Goal: Task Accomplishment & Management: Use online tool/utility

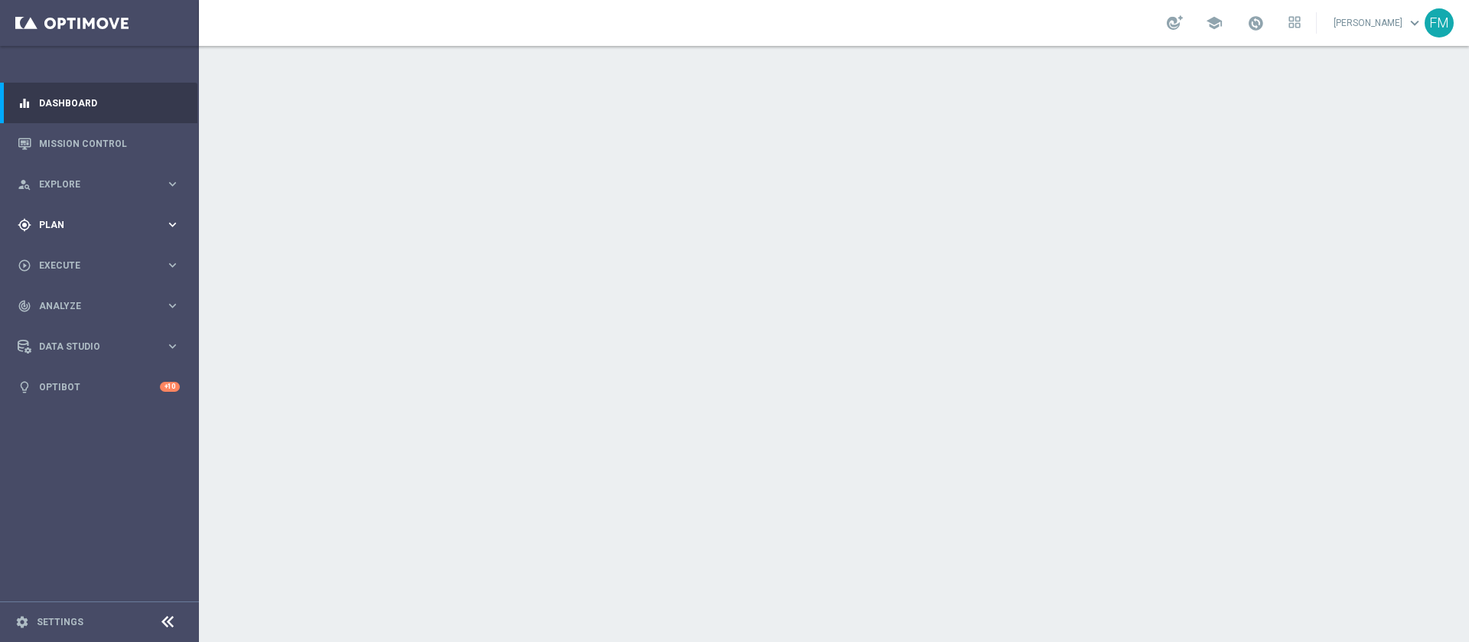
click at [90, 215] on div "gps_fixed Plan keyboard_arrow_right" at bounding box center [98, 224] width 197 height 41
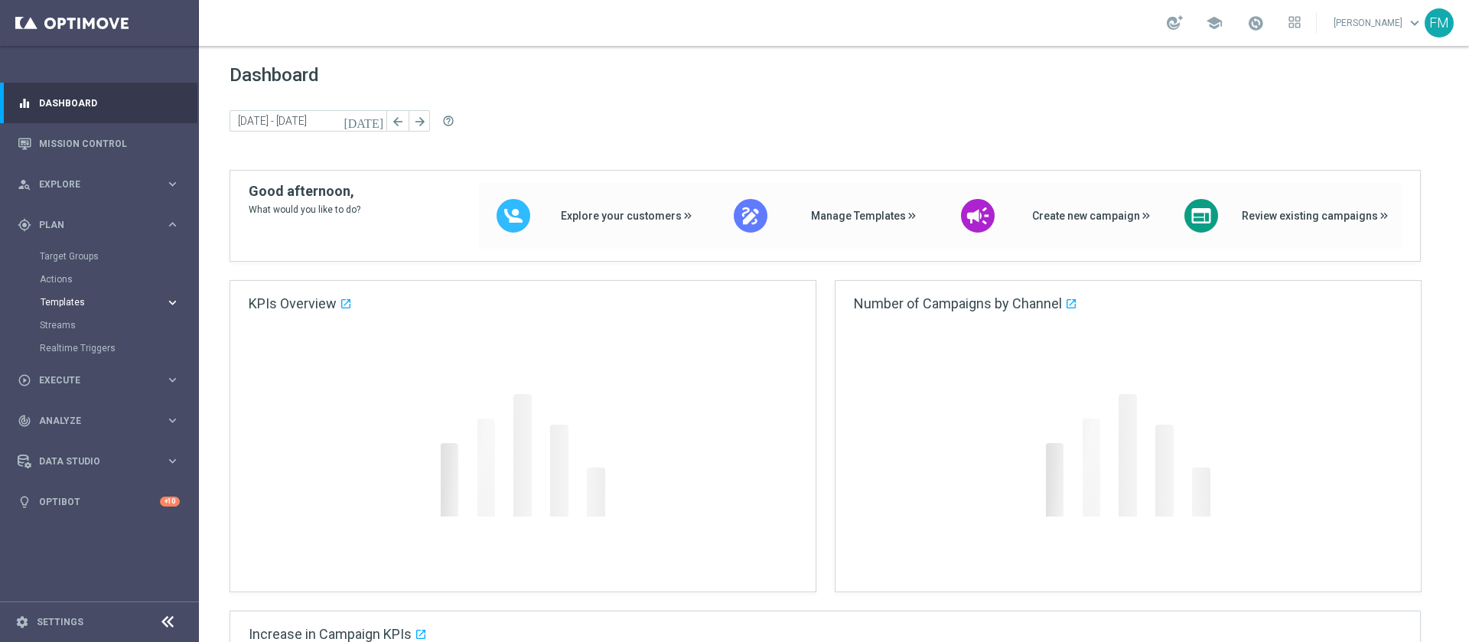
click at [76, 303] on span "Templates" at bounding box center [95, 302] width 109 height 9
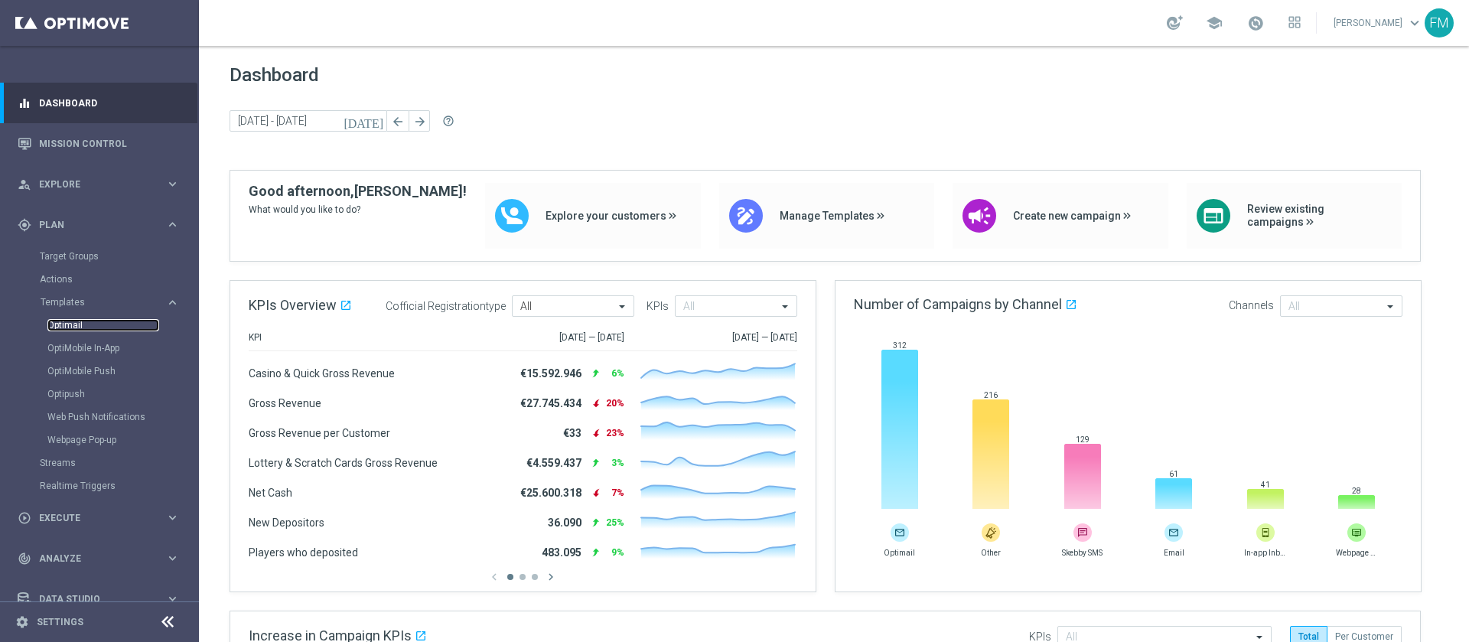
click at [66, 319] on link "Optimail" at bounding box center [103, 325] width 112 height 12
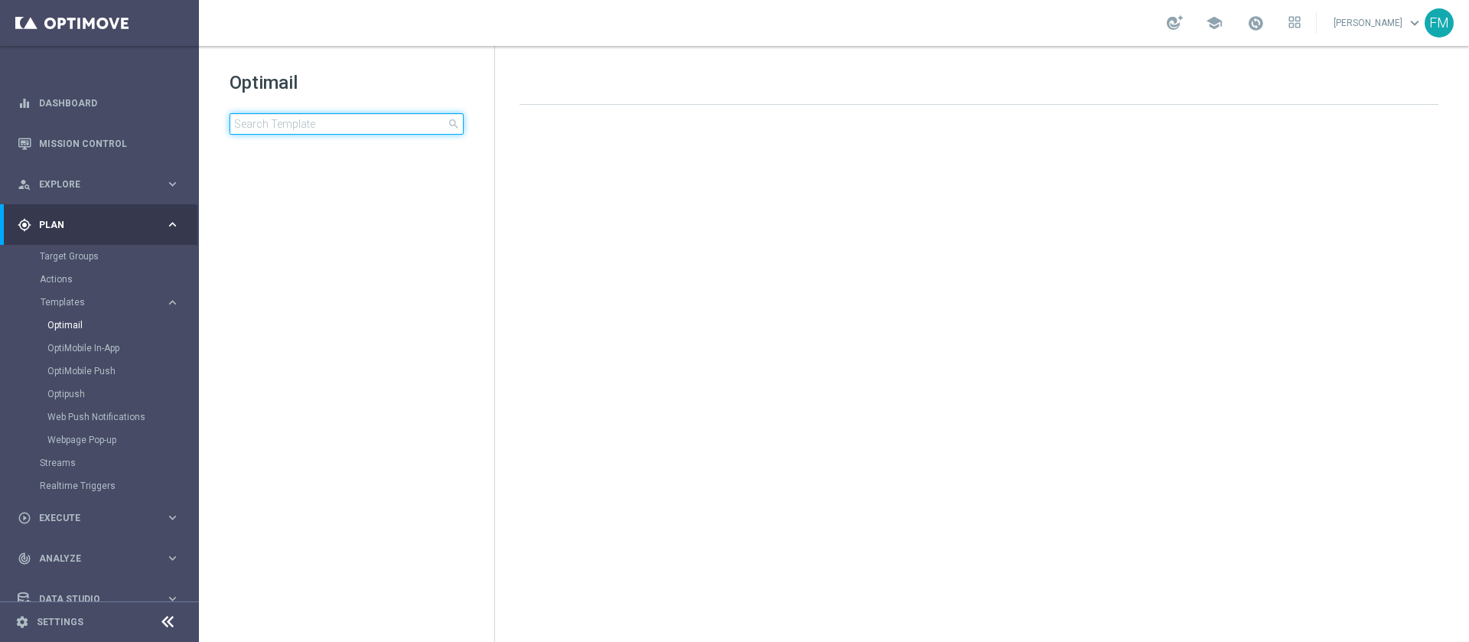
click at [402, 125] on input at bounding box center [346, 123] width 234 height 21
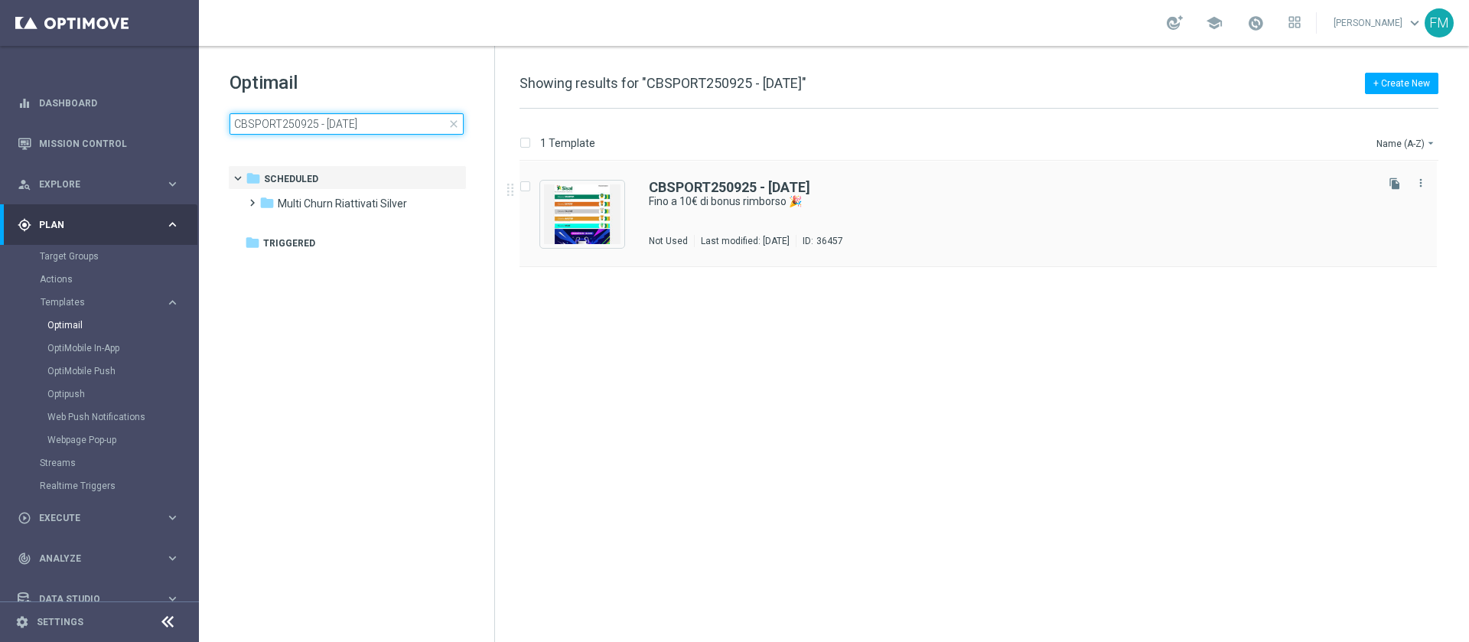
type input "CBSPORT250925 - [DATE]"
click at [1006, 191] on div "CBSPORT250925 - [DATE]" at bounding box center [1011, 188] width 724 height 14
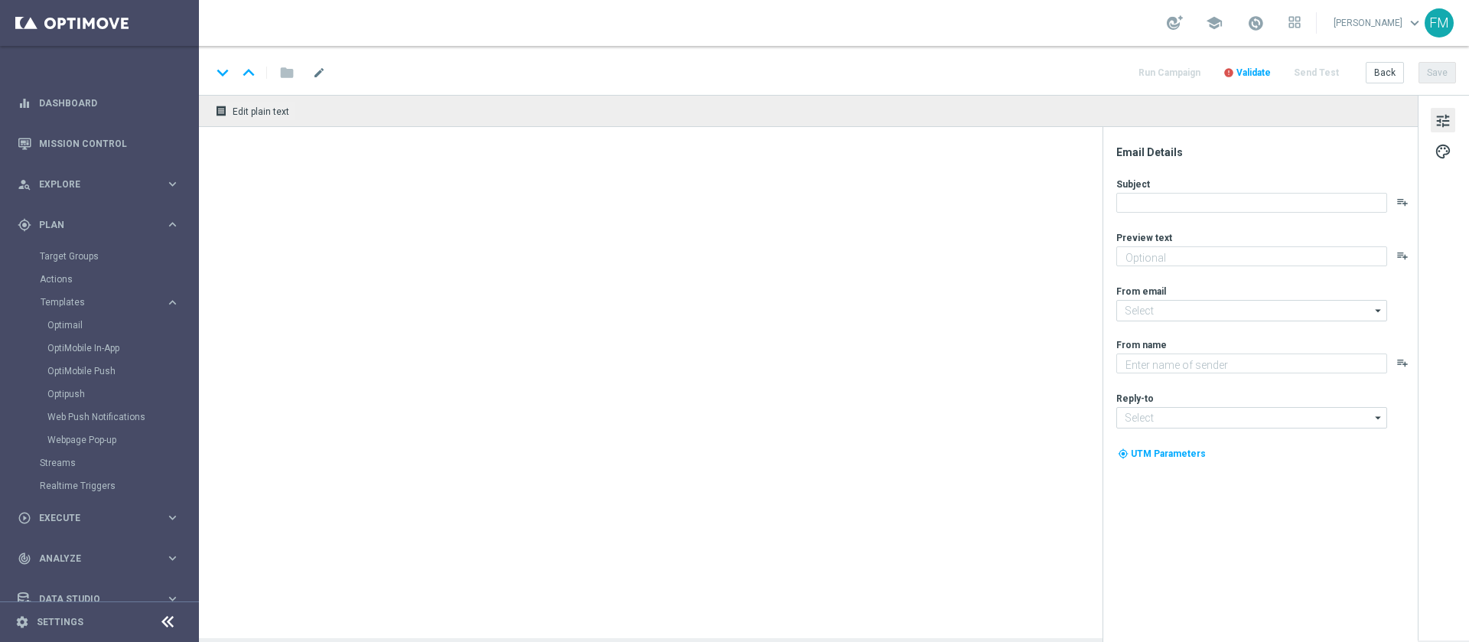
type textarea "valido su tutto lo Sport!"
type input "[EMAIL_ADDRESS][DOMAIN_NAME]"
type textarea "Sisal"
type input "[EMAIL_ADDRESS][DOMAIN_NAME]"
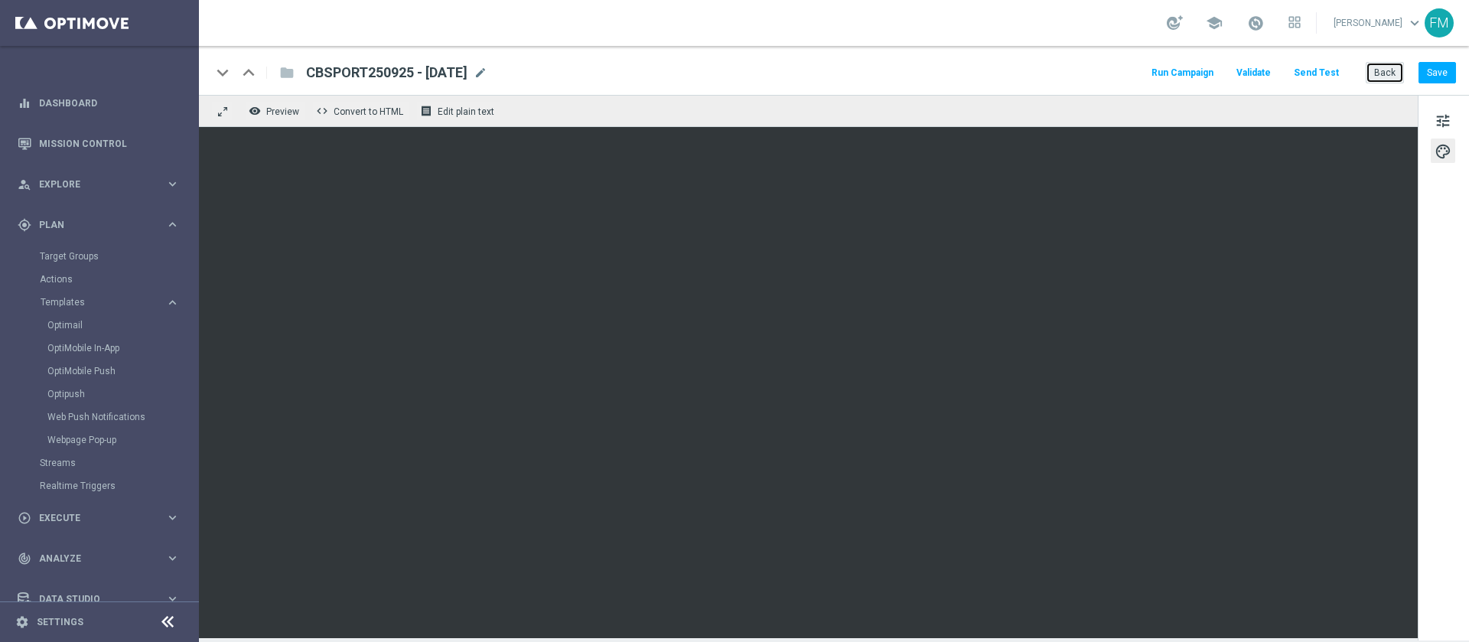
click at [1381, 70] on button "Back" at bounding box center [1384, 72] width 38 height 21
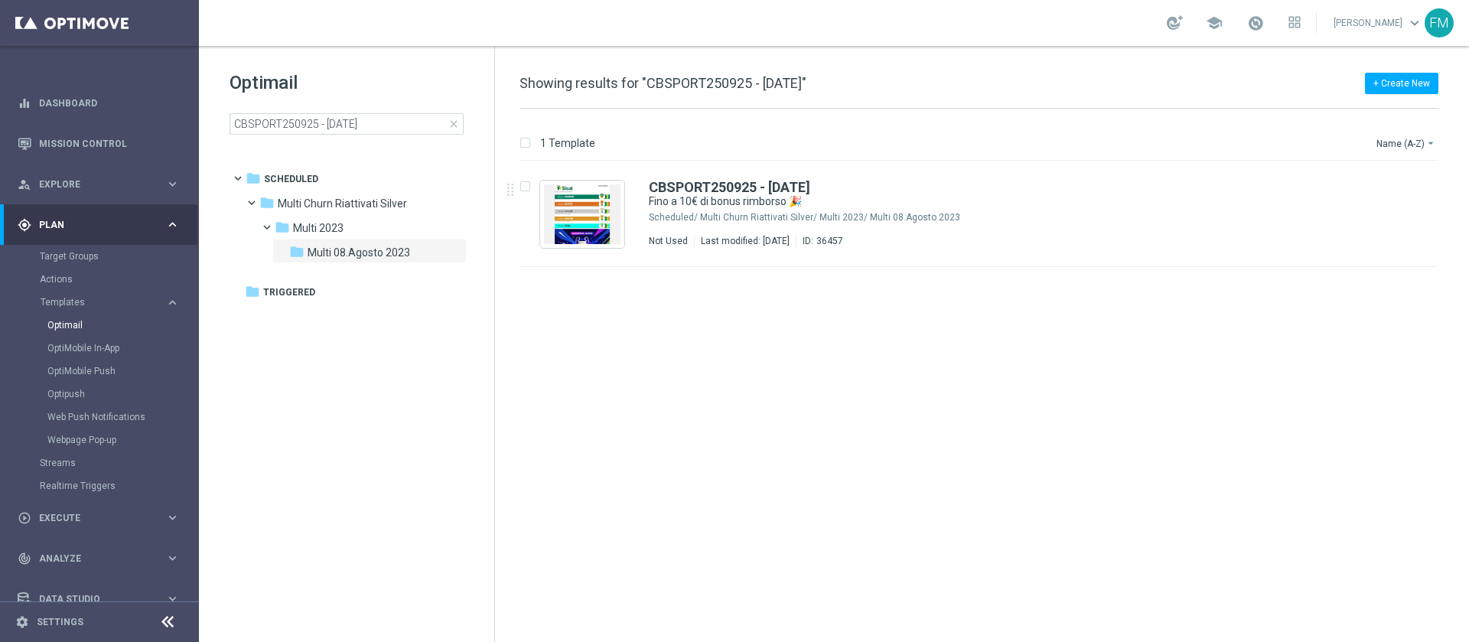
click at [456, 122] on span "close" at bounding box center [453, 124] width 12 height 12
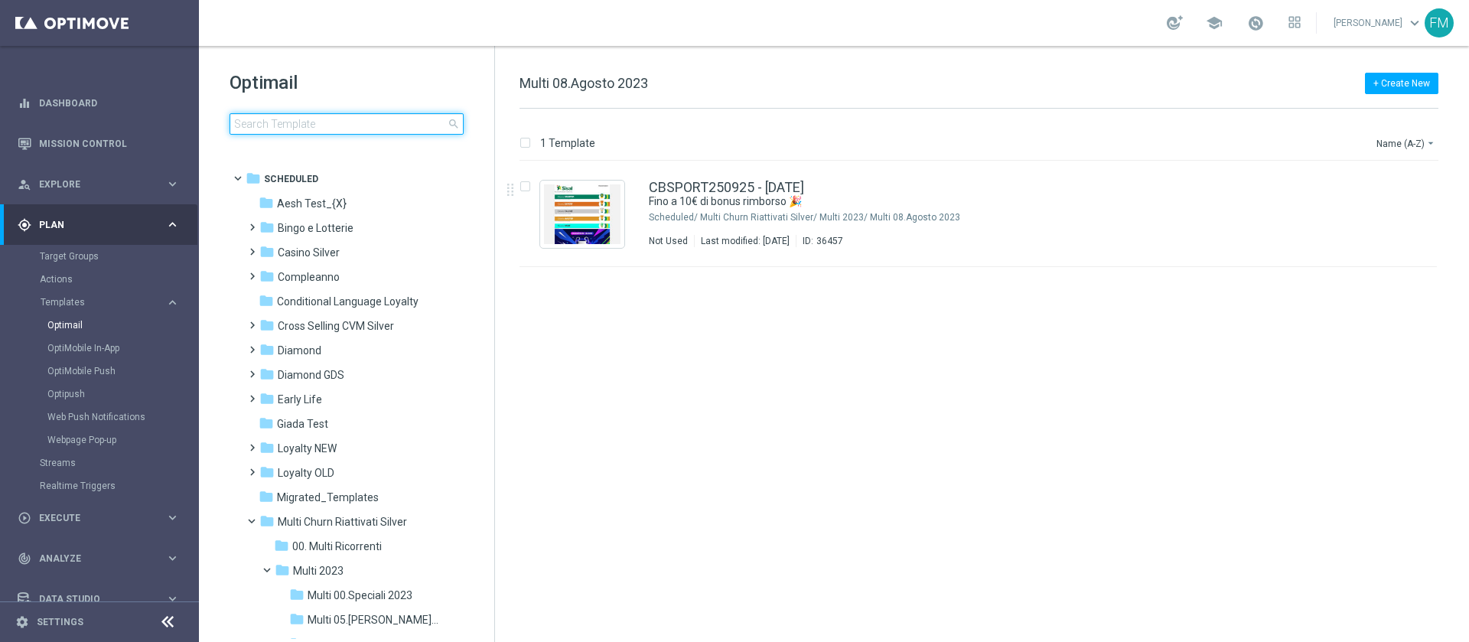
click at [396, 129] on input at bounding box center [346, 123] width 234 height 21
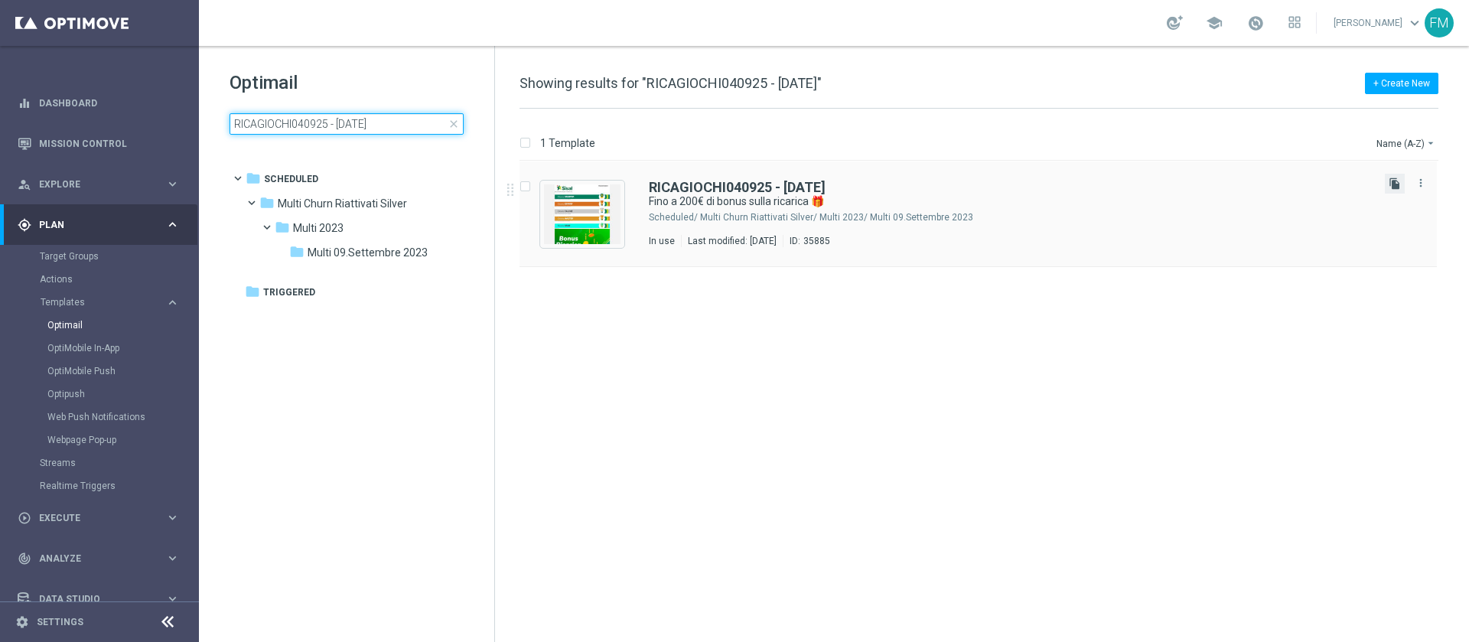
type input "RICAGIOCHI040925 - 2025-09-04"
click at [1394, 182] on icon "file_copy" at bounding box center [1394, 183] width 12 height 12
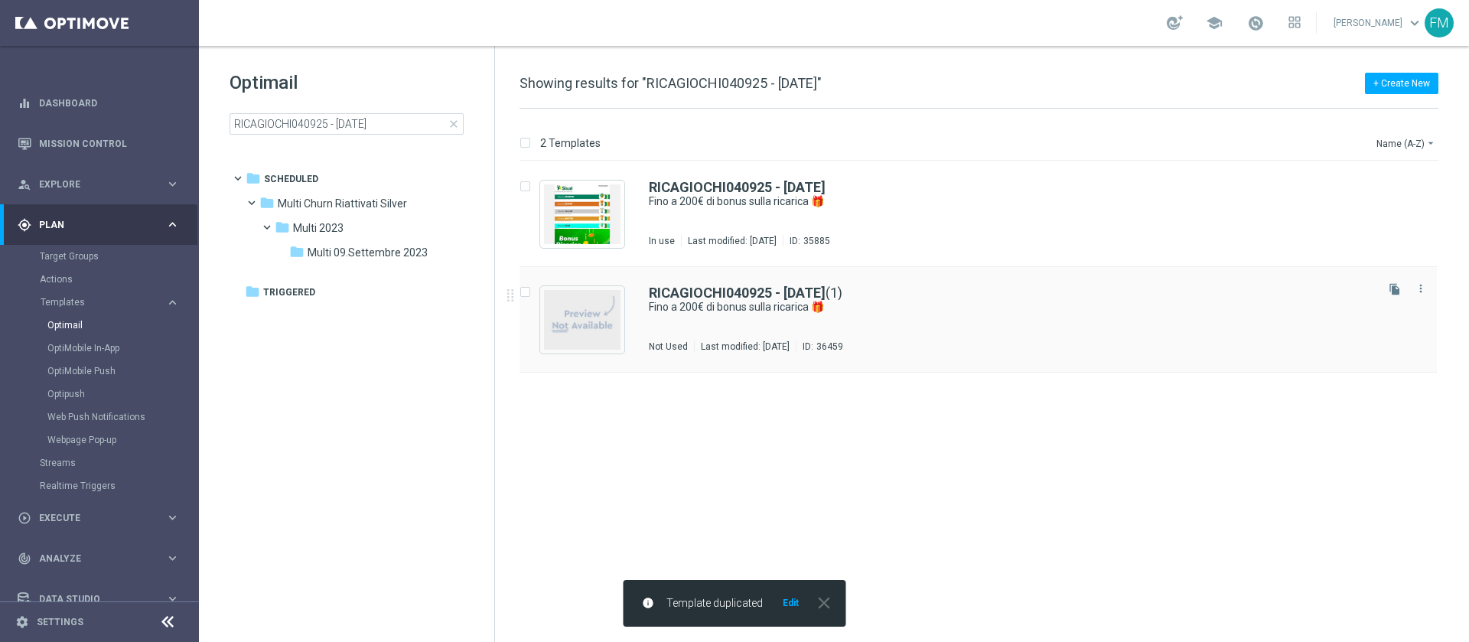
click at [828, 328] on div "RICAGIOCHI040925 - 2025-09-04 (1) Fino a 200€ di bonus sulla ricarica 🎁 Not Use…" at bounding box center [1011, 319] width 724 height 67
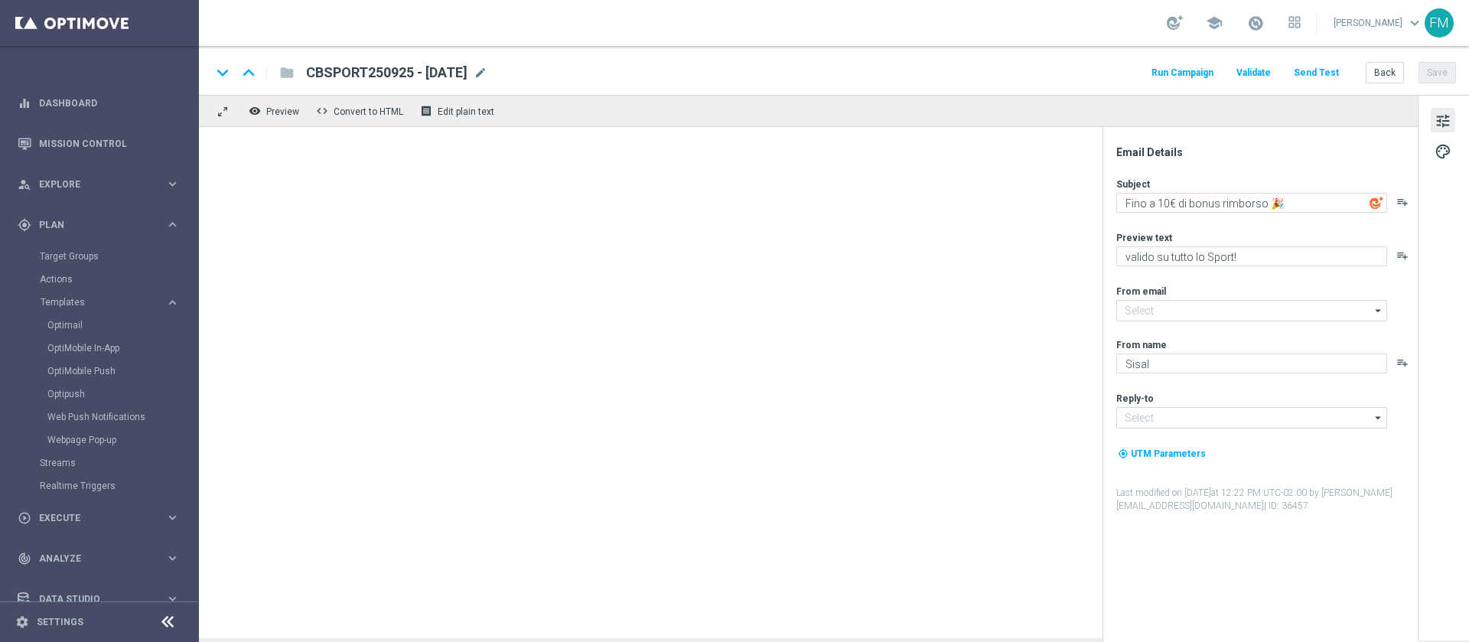
type input "newsletter@comunicazioni.sisal.it"
type input "info@sisal.it"
type textarea "Fino a 200€ di bonus sulla ricarica 🎁"
type textarea "Scopri la nuova promozione 🎯"
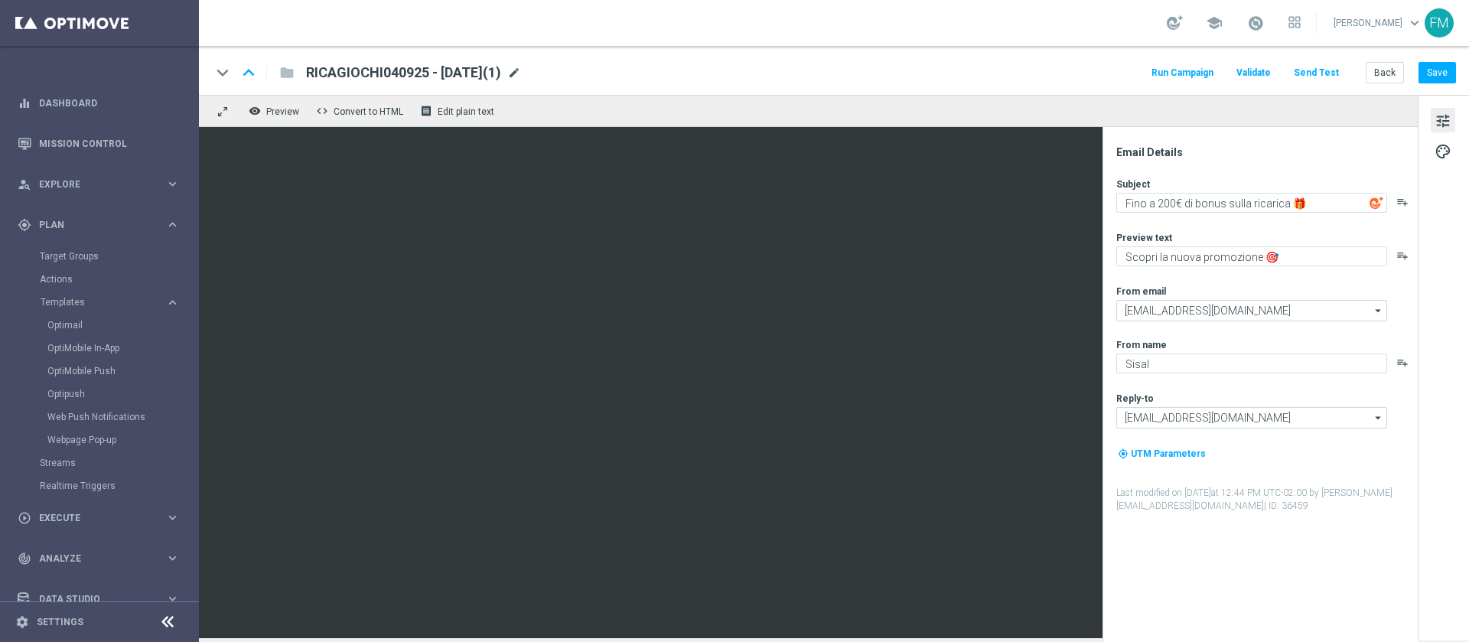
click at [521, 72] on span "mode_edit" at bounding box center [514, 73] width 14 height 14
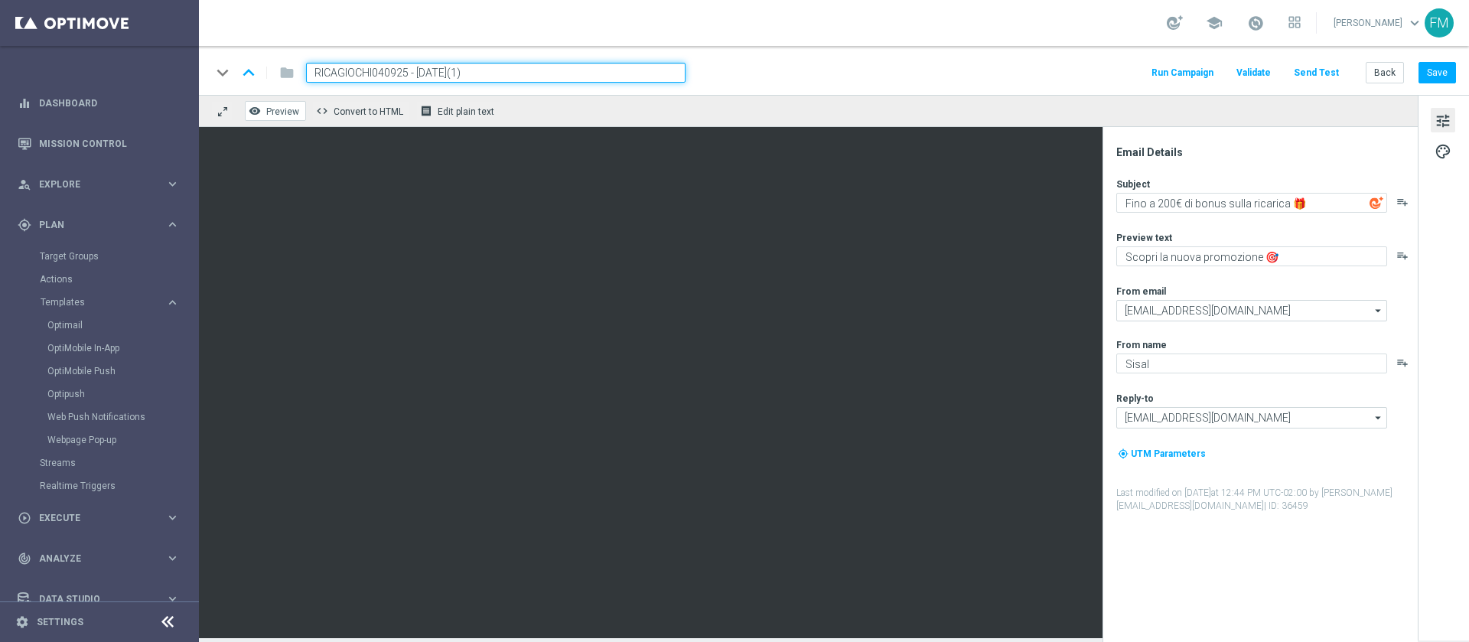
drag, startPoint x: 406, startPoint y: 68, endPoint x: 245, endPoint y: 114, distance: 167.8
click at [243, 77] on div "keyboard_arrow_down keyboard_arrow_up folder RICAGIOCHI040925 - 2025-09-04(1)" at bounding box center [448, 73] width 474 height 20
paste input "RICAGIOCHI2509"
type input "RICAGIOCHI2509 - 2025-09-25"
drag, startPoint x: 525, startPoint y: 76, endPoint x: 223, endPoint y: 75, distance: 302.2
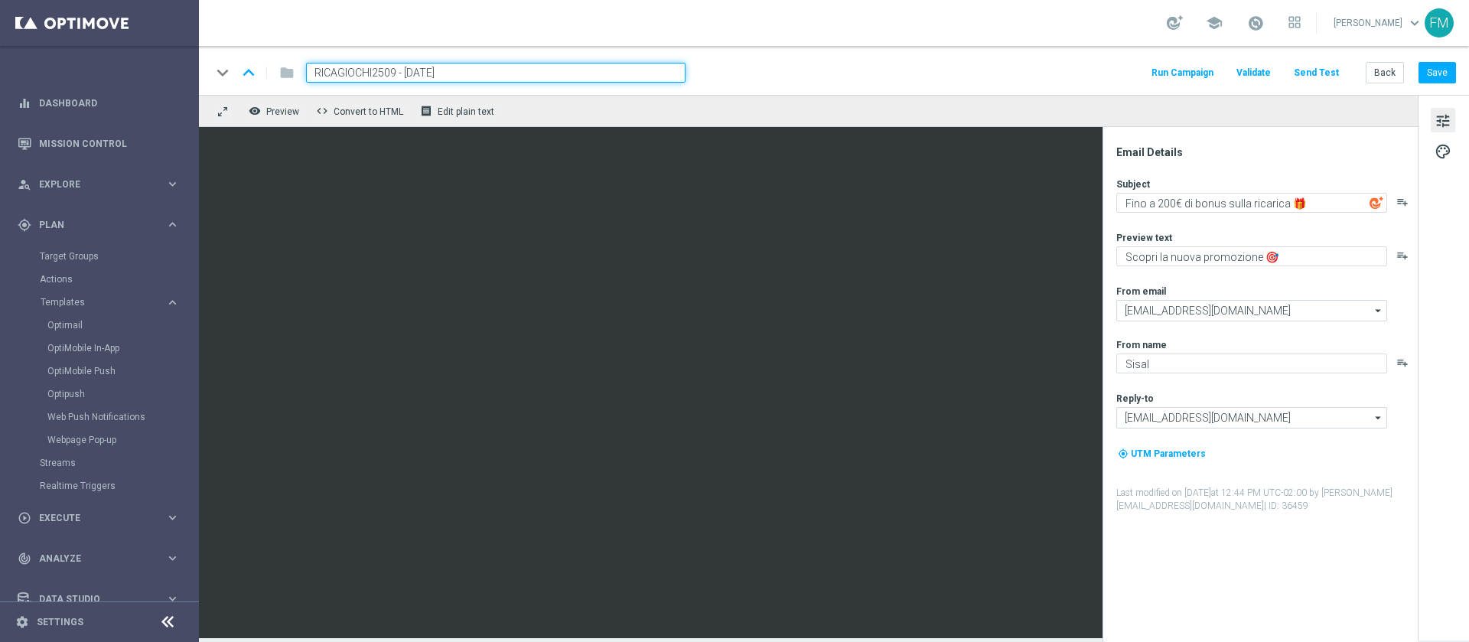
click at [223, 75] on div "keyboard_arrow_down keyboard_arrow_up folder RICAGIOCHI2509 - 2025-09-25" at bounding box center [448, 73] width 474 height 20
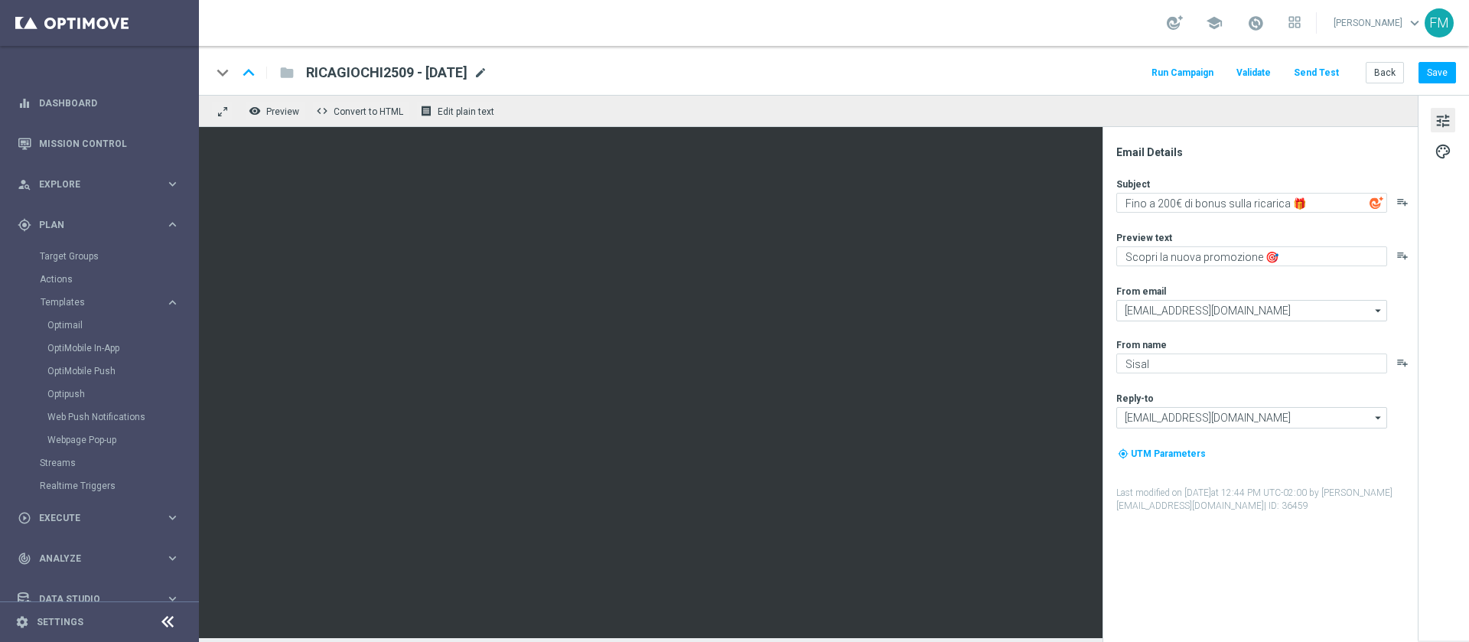
click at [487, 74] on span "mode_edit" at bounding box center [480, 73] width 14 height 14
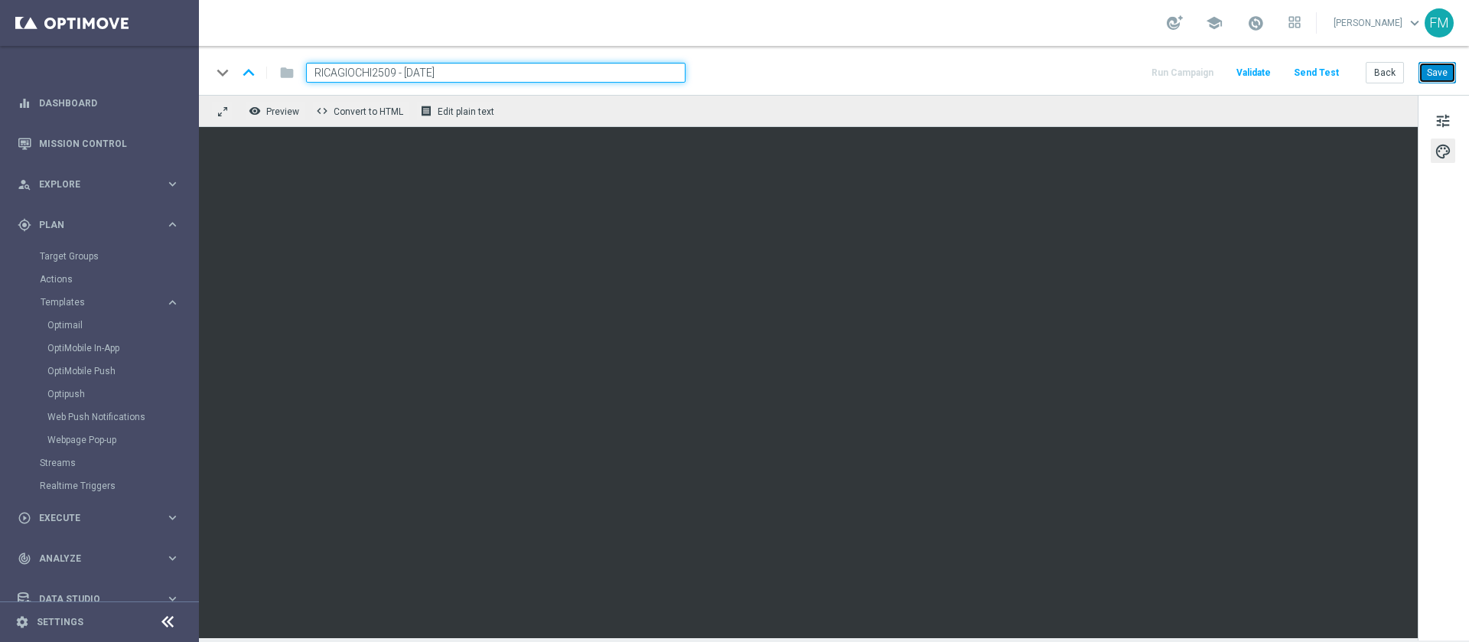
click at [1419, 69] on button "Save" at bounding box center [1436, 72] width 37 height 21
click at [1450, 62] on button "Save" at bounding box center [1436, 72] width 37 height 21
click at [1443, 121] on span "tune" at bounding box center [1442, 121] width 17 height 20
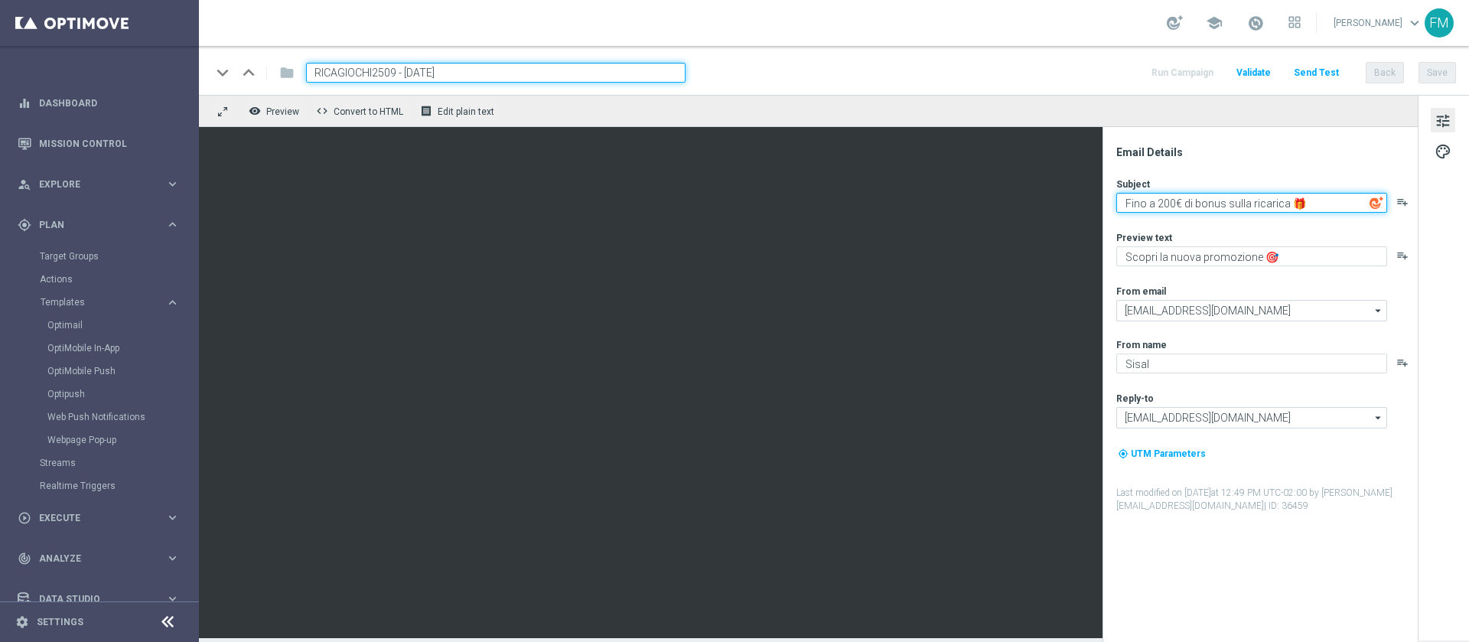
click at [1171, 200] on textarea "Fino a 200€ di bonus sulla ricarica 🎁" at bounding box center [1251, 203] width 271 height 20
click at [1171, 200] on textarea "Fino a 200€ di bonus sulla ricarica" at bounding box center [1251, 203] width 271 height 20
click at [1174, 201] on textarea "Fino a 200€ di bonus sulla ricarica" at bounding box center [1251, 203] width 271 height 20
type textarea "20€ di bonus sulla ricarica"
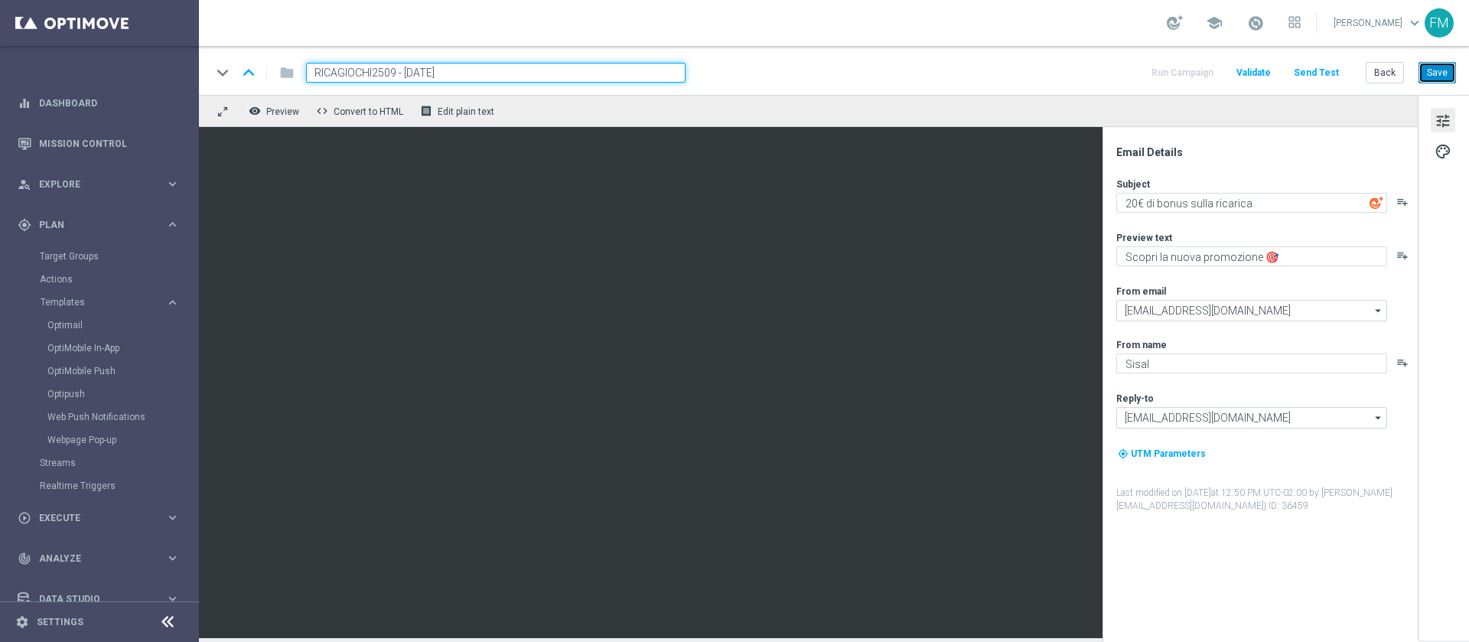
click at [1433, 73] on button "Save" at bounding box center [1436, 72] width 37 height 21
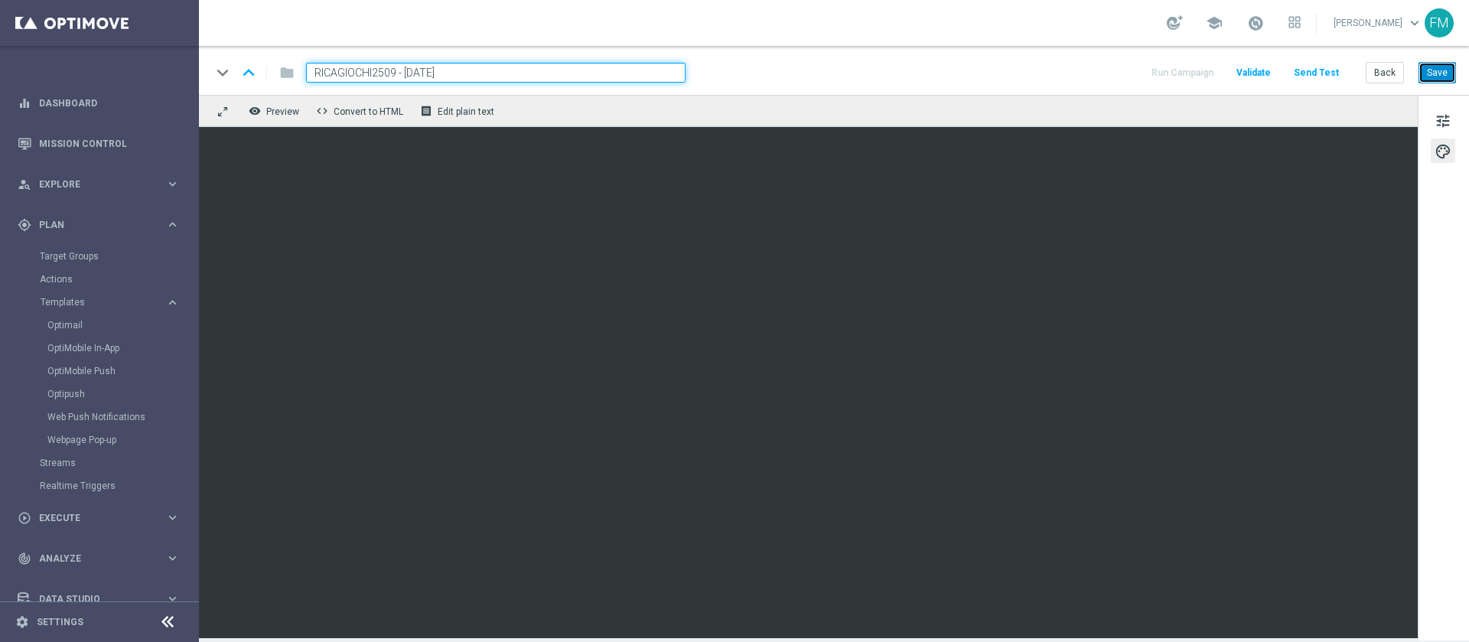
click at [1434, 80] on button "Save" at bounding box center [1436, 72] width 37 height 21
click at [1428, 74] on button "Save" at bounding box center [1436, 72] width 37 height 21
